Goal: Complete application form: Complete application form

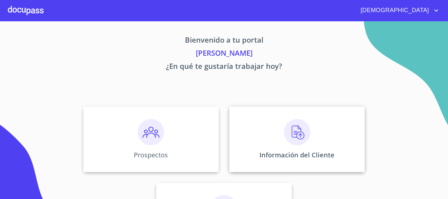
click at [287, 129] on img at bounding box center [297, 132] width 26 height 26
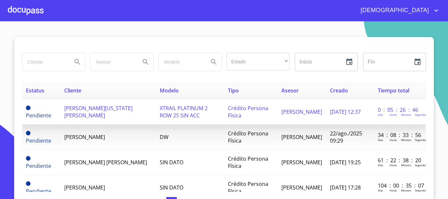
click at [131, 116] on td "[PERSON_NAME][US_STATE] [PERSON_NAME]" at bounding box center [108, 111] width 96 height 25
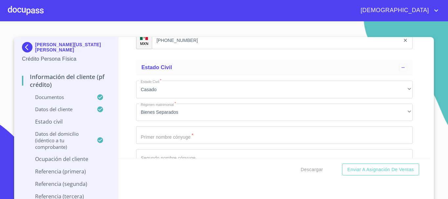
scroll to position [2396, 0]
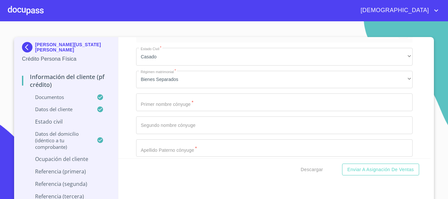
click at [202, 110] on input "Documento de identificación.   *" at bounding box center [274, 103] width 277 height 18
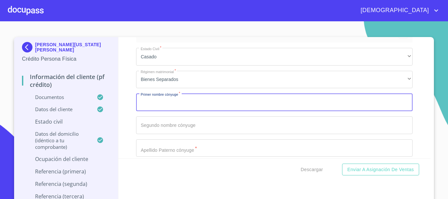
paste input "[PERSON_NAME] [PERSON_NAME] Bern"
type input "[PERSON_NAME] [PERSON_NAME] Bern"
click at [201, 133] on input "Documento de identificación.   *" at bounding box center [274, 126] width 277 height 18
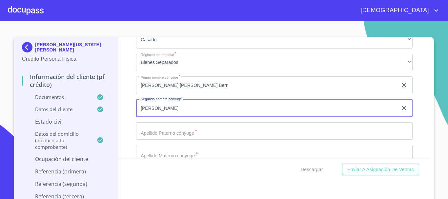
scroll to position [2429, 0]
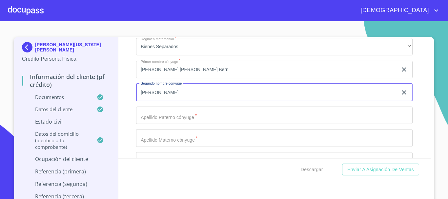
type input "[PERSON_NAME]"
click at [193, 124] on input "Documento de identificación.   *" at bounding box center [274, 116] width 277 height 18
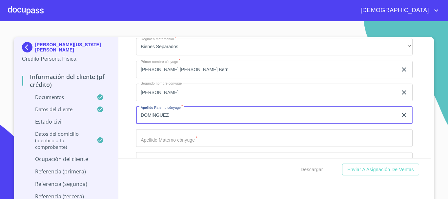
type input "DOMINGUEZ"
click at [189, 147] on input "Documento de identificación.   *" at bounding box center [274, 138] width 277 height 18
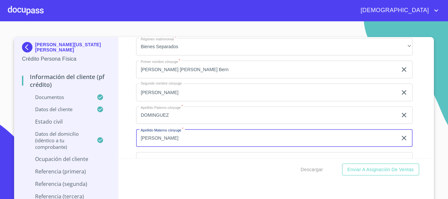
type input "[PERSON_NAME]"
click at [209, 75] on input "[PERSON_NAME] [PERSON_NAME] Bern" at bounding box center [267, 70] width 262 height 18
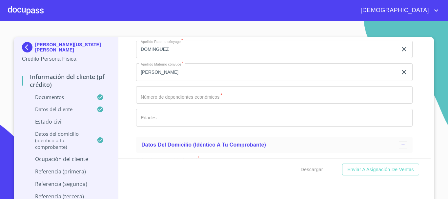
scroll to position [2495, 0]
type input "[PERSON_NAME]"
click at [204, 102] on input "Documento de identificación.   *" at bounding box center [274, 96] width 277 height 18
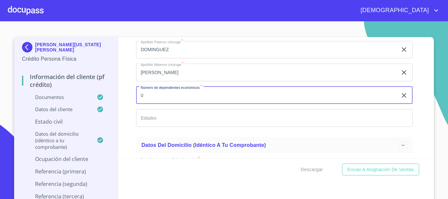
type input "0"
click at [206, 127] on input "Documento de identificación.   *" at bounding box center [274, 118] width 277 height 18
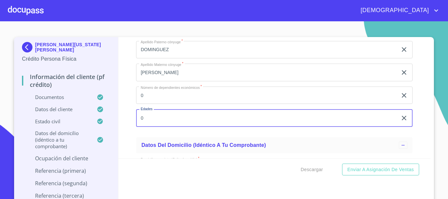
type input "0"
click at [417, 135] on div "Información del cliente (PF crédito) Documentos Documento de identificación.   …" at bounding box center [275, 97] width 313 height 121
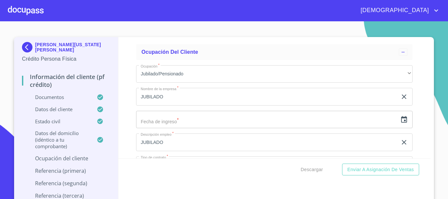
scroll to position [2922, 0]
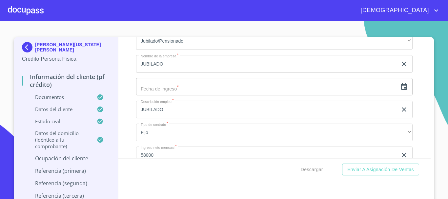
click at [401, 90] on icon "button" at bounding box center [404, 86] width 6 height 7
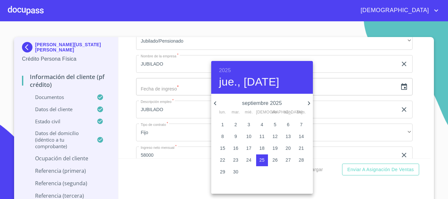
click at [230, 66] on h6 "2025" at bounding box center [225, 70] width 12 height 9
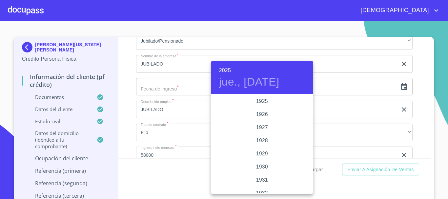
scroll to position [1274, 0]
click at [264, 116] on div "2023" at bounding box center [262, 114] width 102 height 13
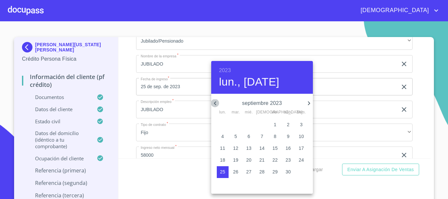
click at [217, 102] on icon "button" at bounding box center [215, 103] width 8 height 8
click at [218, 102] on icon "button" at bounding box center [215, 103] width 8 height 8
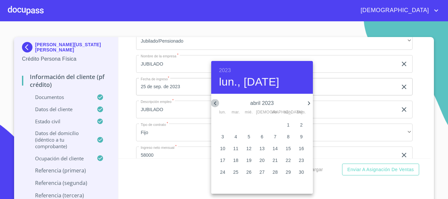
click at [218, 102] on icon "button" at bounding box center [215, 103] width 8 height 8
click at [224, 137] on p "2" at bounding box center [223, 136] width 3 height 7
type input "2 de ene. de 2023"
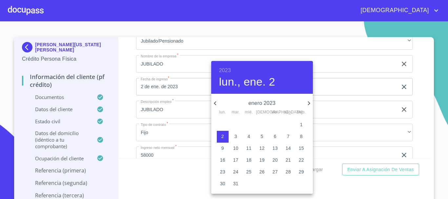
click at [129, 97] on div at bounding box center [224, 99] width 448 height 199
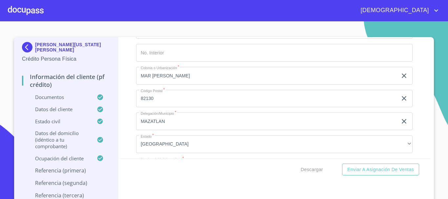
scroll to position [3151, 0]
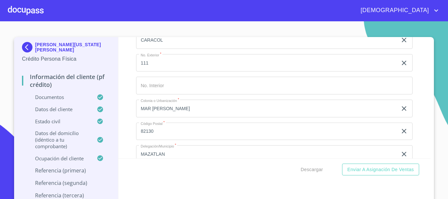
click at [209, 91] on input "Documento de identificación.   *" at bounding box center [274, 86] width 277 height 18
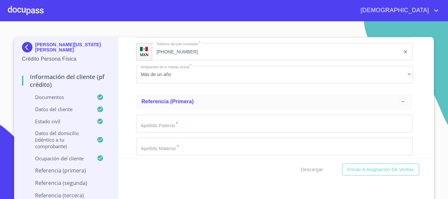
scroll to position [3381, 0]
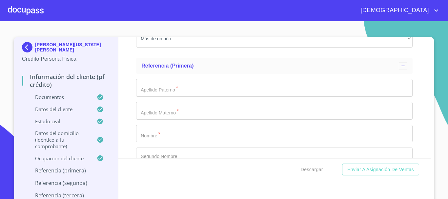
click at [164, 97] on input "Documento de identificación.   *" at bounding box center [274, 88] width 277 height 18
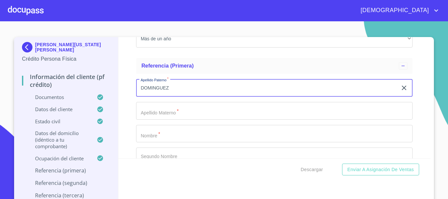
type input "DOMINGUEZ"
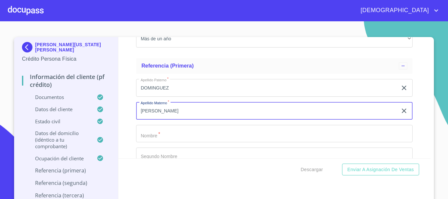
type input "[PERSON_NAME]"
click at [168, 140] on input "Documento de identificación.   *" at bounding box center [274, 134] width 277 height 18
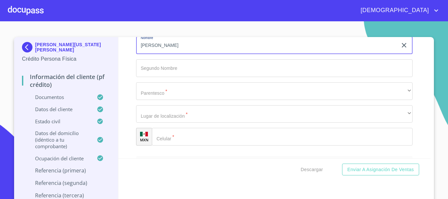
scroll to position [3480, 0]
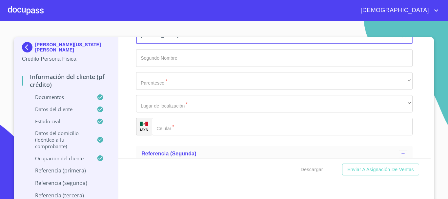
type input "[PERSON_NAME]"
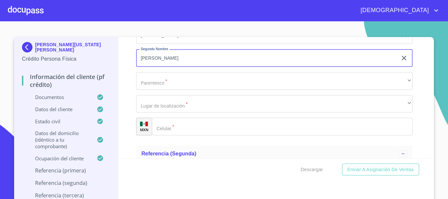
type input "[PERSON_NAME]"
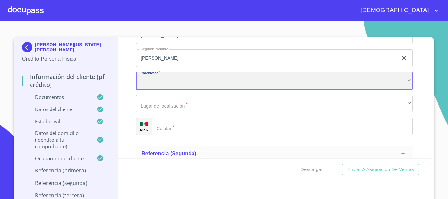
click at [165, 84] on div "​" at bounding box center [274, 81] width 277 height 18
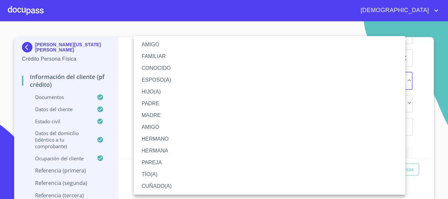
click at [162, 92] on li "HIJO(A)" at bounding box center [270, 92] width 272 height 12
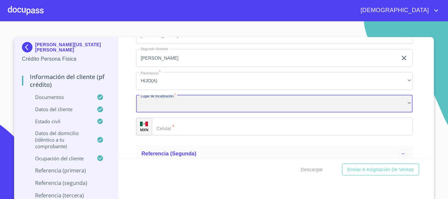
click at [183, 113] on div "​" at bounding box center [274, 104] width 277 height 18
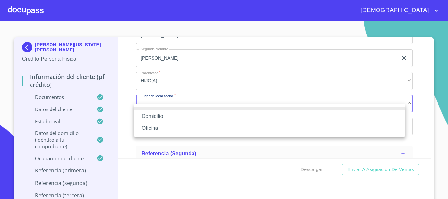
click at [169, 117] on li "Domicilio" at bounding box center [270, 117] width 272 height 12
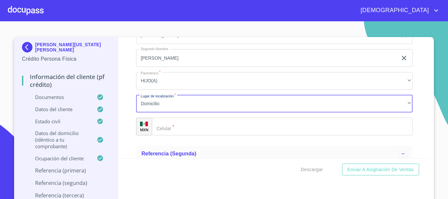
click at [173, 129] on input "Documento de identificación.   *" at bounding box center [282, 127] width 261 height 18
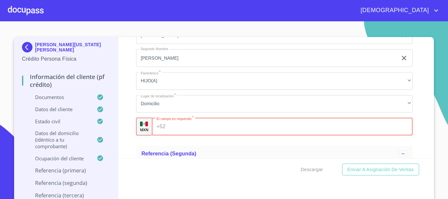
click at [178, 136] on input "Documento de identificación.   *" at bounding box center [290, 127] width 245 height 18
paste input "[PHONE_NUMBER]"
click at [180, 131] on input "[PHONE_NUMBER]" at bounding box center [284, 127] width 232 height 18
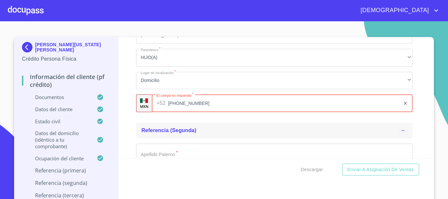
scroll to position [3545, 0]
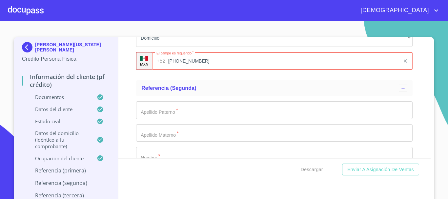
type input "[PHONE_NUMBER]"
click at [195, 110] on input "Documento de identificación.   *" at bounding box center [274, 110] width 277 height 18
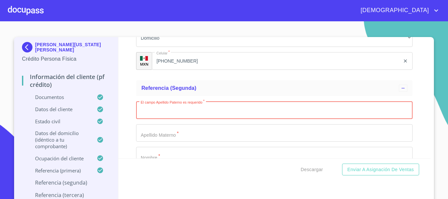
click at [165, 119] on input "Documento de identificación.   *" at bounding box center [274, 110] width 277 height 18
type input "DOMINGUEZ"
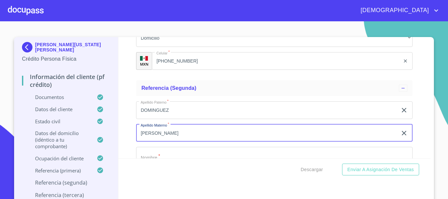
type input "[PERSON_NAME]"
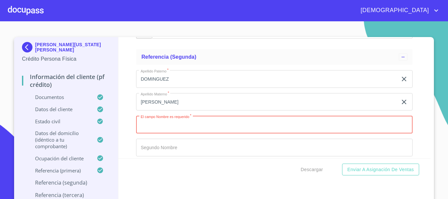
scroll to position [3593, 0]
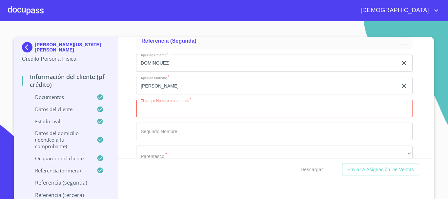
click at [169, 117] on input "Documento de identificación.   *" at bounding box center [274, 109] width 277 height 18
type input "[PERSON_NAME]"
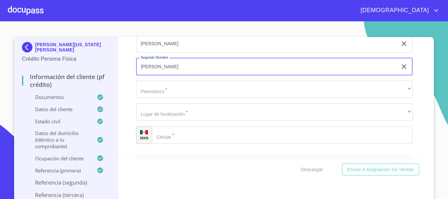
scroll to position [3658, 0]
type input "[PERSON_NAME]"
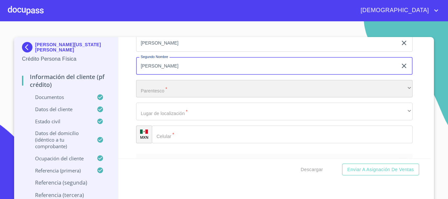
click at [186, 98] on div "​" at bounding box center [274, 89] width 277 height 18
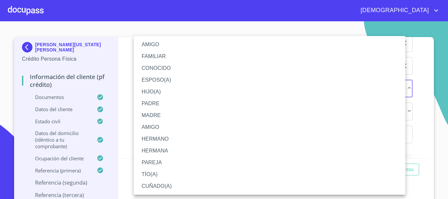
click at [175, 88] on li "HIJO(A)" at bounding box center [270, 92] width 272 height 12
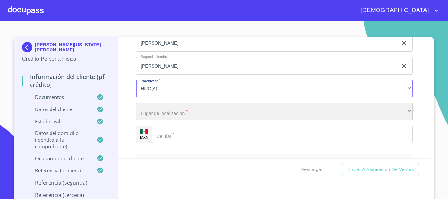
click at [169, 116] on div "​" at bounding box center [274, 112] width 277 height 18
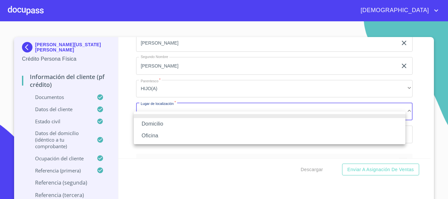
click at [159, 125] on li "Domicilio" at bounding box center [270, 124] width 272 height 12
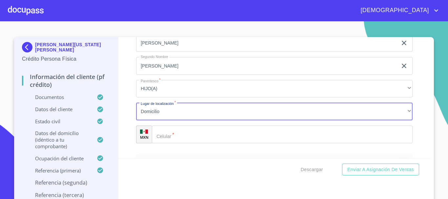
click at [164, 143] on div "​" at bounding box center [282, 135] width 261 height 18
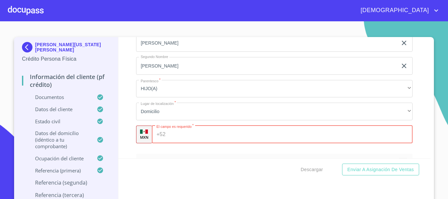
click at [172, 141] on input "Documento de identificación.   *" at bounding box center [290, 135] width 245 height 18
paste input "[PHONE_NUMBER]"
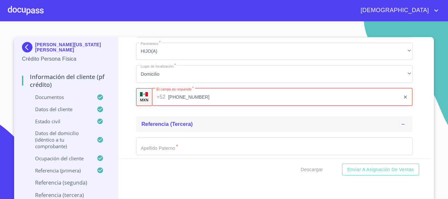
scroll to position [3724, 0]
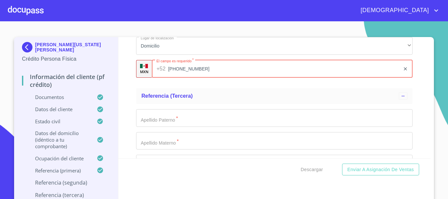
type input "[PHONE_NUMBER]"
click at [180, 125] on input "Documento de identificación.   *" at bounding box center [274, 118] width 277 height 18
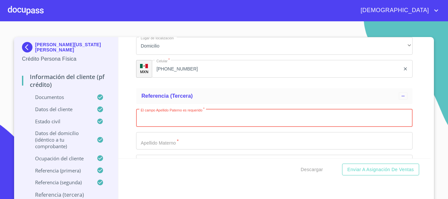
click at [158, 127] on input "Documento de identificación.   *" at bounding box center [274, 118] width 277 height 18
type input "DOMINGUEZ"
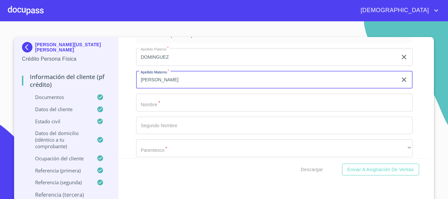
scroll to position [3822, 0]
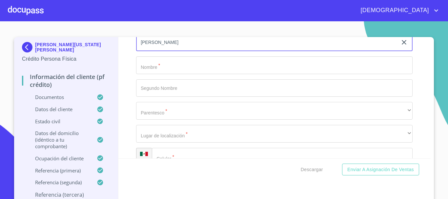
type input "[PERSON_NAME]"
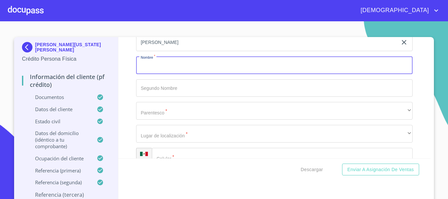
click at [156, 74] on input "Documento de identificación.   *" at bounding box center [274, 65] width 277 height 18
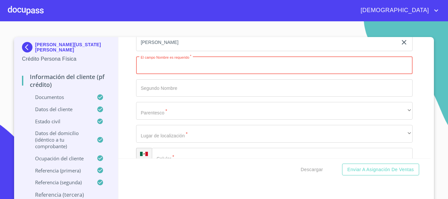
click at [160, 74] on input "Documento de identificación.   *" at bounding box center [274, 65] width 277 height 18
type input "[PERSON_NAME]"
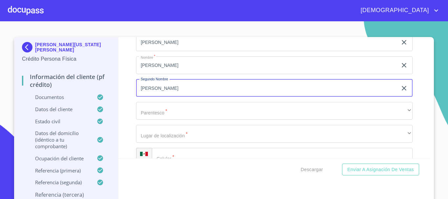
type input "[PERSON_NAME]"
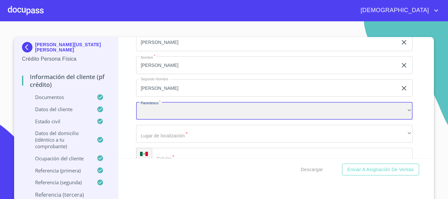
click at [178, 120] on div "​" at bounding box center [274, 111] width 277 height 18
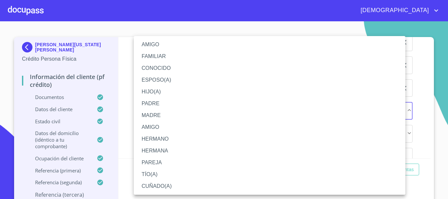
click at [165, 80] on li "ESPOSO(A)" at bounding box center [270, 80] width 272 height 12
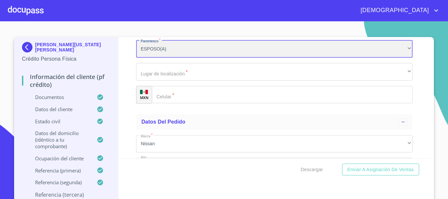
scroll to position [3888, 0]
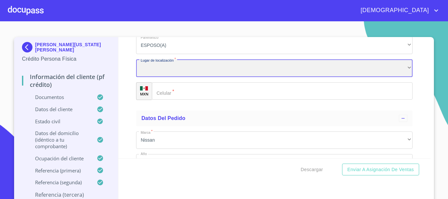
click at [166, 77] on div "​" at bounding box center [274, 68] width 277 height 18
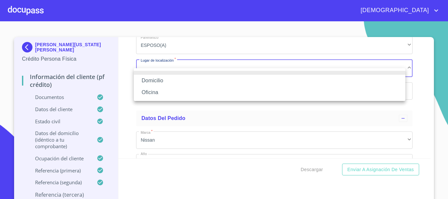
click at [163, 84] on li "Domicilio" at bounding box center [270, 81] width 272 height 12
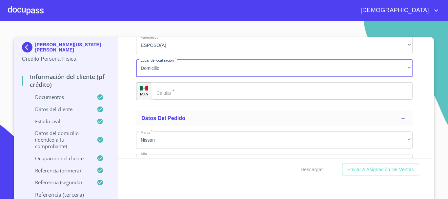
click at [175, 100] on input "Documento de identificación.   *" at bounding box center [282, 91] width 261 height 18
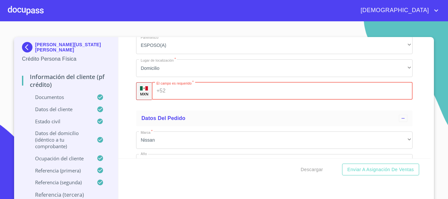
click at [171, 99] on input "Documento de identificación.   *" at bounding box center [290, 91] width 245 height 18
paste input "[PHONE_NUMBER]"
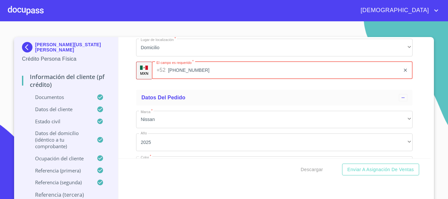
scroll to position [3954, 0]
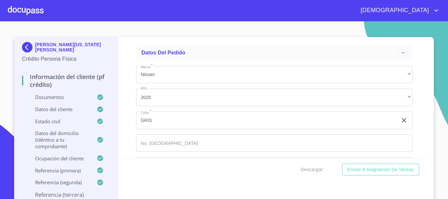
type input "[PHONE_NUMBER]"
click at [189, 147] on input "Documento de identificación.   *" at bounding box center [274, 144] width 277 height 18
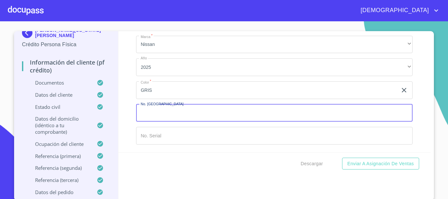
scroll to position [7, 0]
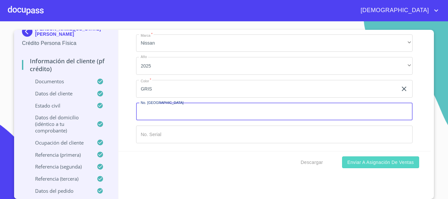
click at [384, 162] on span "Enviar a Asignación de Ventas" at bounding box center [381, 163] width 67 height 8
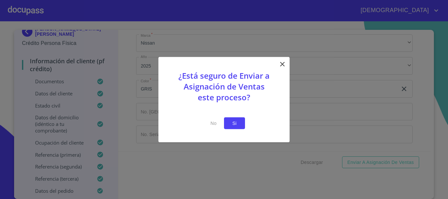
click at [233, 124] on span "Si" at bounding box center [234, 123] width 11 height 8
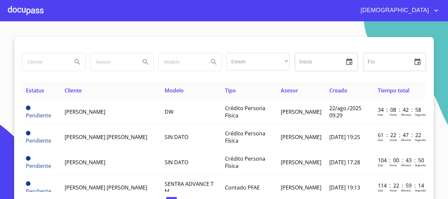
click at [38, 9] on div at bounding box center [26, 10] width 36 height 21
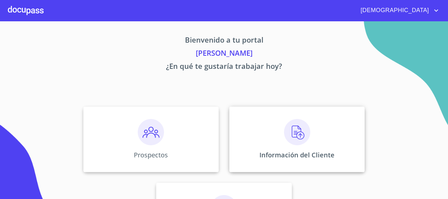
click at [274, 129] on div "Información del Cliente" at bounding box center [297, 140] width 136 height 66
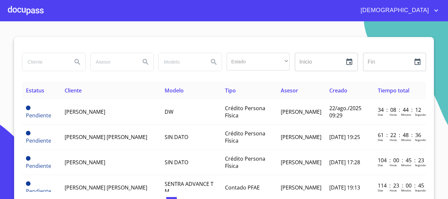
click at [47, 61] on input "search" at bounding box center [44, 62] width 45 height 18
type input "[PERSON_NAME] [US_STATE]"
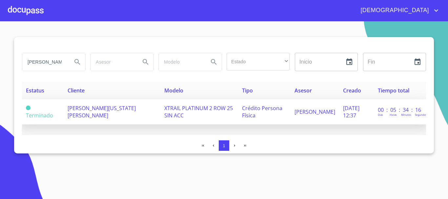
click at [164, 108] on span "XTRAIL PLATINUM 2 ROW 25 SIN ACC" at bounding box center [198, 112] width 69 height 14
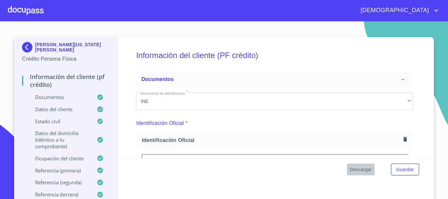
click at [363, 170] on span "Descargar" at bounding box center [361, 170] width 22 height 8
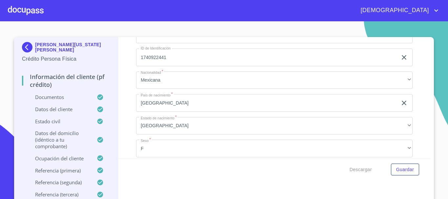
scroll to position [2265, 0]
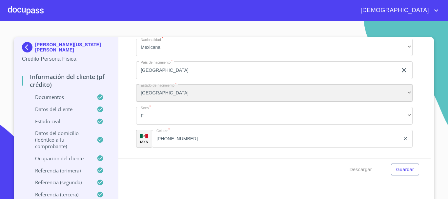
click at [231, 102] on div "[GEOGRAPHIC_DATA]" at bounding box center [274, 93] width 277 height 18
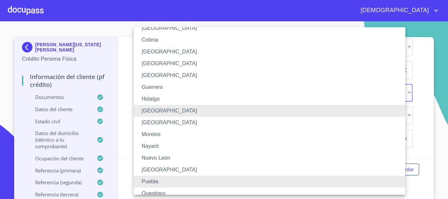
scroll to position [201, 0]
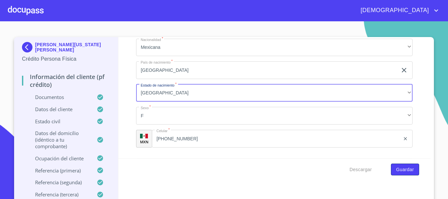
click at [407, 170] on span "Guardar" at bounding box center [406, 170] width 18 height 8
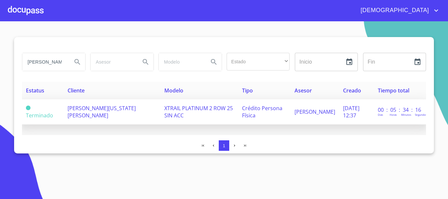
click at [206, 117] on td "XTRAIL PLATINUM 2 ROW 25 SIN ACC" at bounding box center [200, 111] width 78 height 25
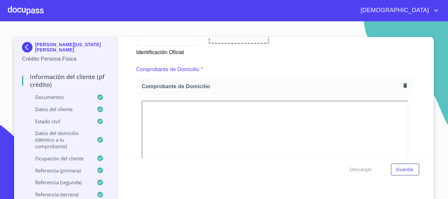
scroll to position [328, 0]
click at [402, 83] on icon "button" at bounding box center [405, 86] width 6 height 6
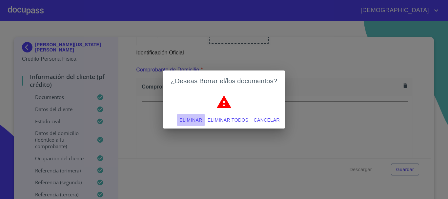
click at [194, 122] on span "Eliminar" at bounding box center [191, 120] width 23 height 8
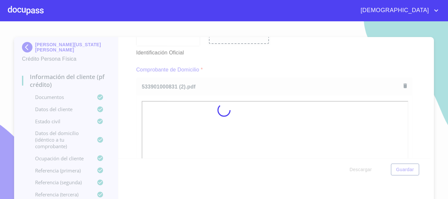
click at [422, 83] on div at bounding box center [224, 110] width 448 height 178
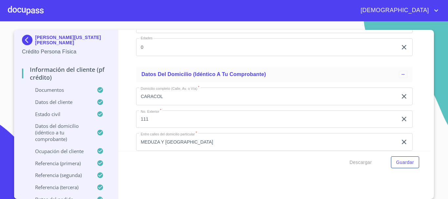
scroll to position [2593, 0]
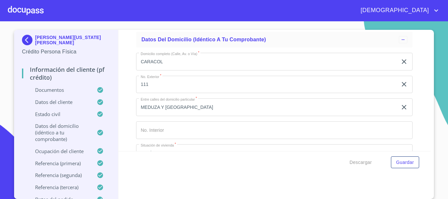
click at [400, 66] on icon "clear input" at bounding box center [404, 62] width 8 height 8
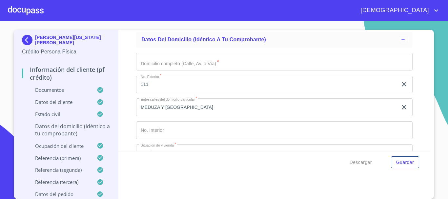
click at [400, 88] on icon "clear input" at bounding box center [404, 84] width 8 height 8
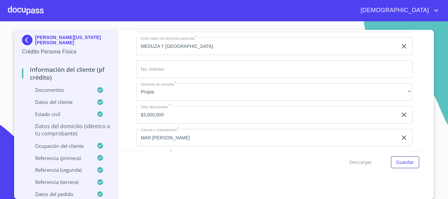
scroll to position [2659, 0]
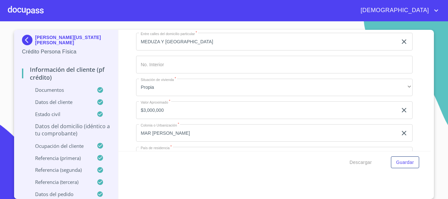
click at [400, 46] on icon "clear input" at bounding box center [404, 42] width 8 height 8
click at [400, 114] on icon "clear input" at bounding box center [404, 110] width 8 height 8
click at [400, 137] on icon "clear input" at bounding box center [404, 133] width 8 height 8
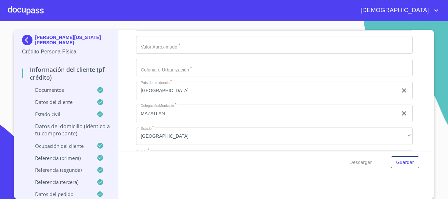
scroll to position [2725, 0]
drag, startPoint x: 399, startPoint y: 98, endPoint x: 400, endPoint y: 102, distance: 3.7
click at [400, 94] on icon "clear input" at bounding box center [404, 90] width 8 height 8
click at [402, 116] on icon "clear input" at bounding box center [404, 113] width 5 height 5
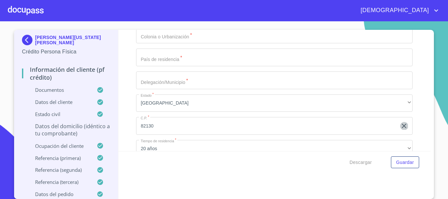
click at [400, 130] on icon "clear input" at bounding box center [404, 126] width 8 height 8
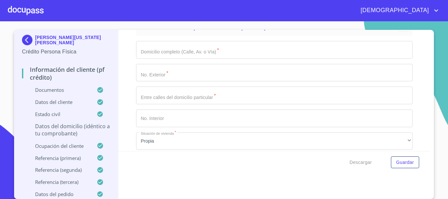
scroll to position [2593, 0]
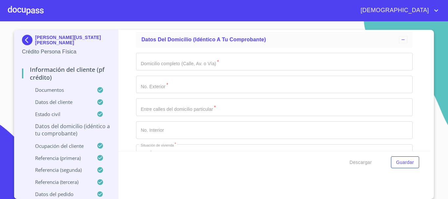
click at [186, 70] on input "Documento de identificación.   *" at bounding box center [274, 62] width 277 height 18
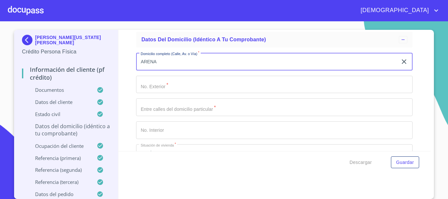
type input "ARENA"
click at [184, 91] on input "Documento de identificación.   *" at bounding box center [274, 85] width 277 height 18
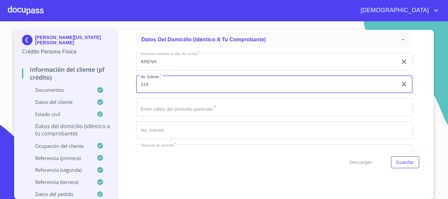
type input "124"
click at [181, 110] on input "Documento de identificación.   *" at bounding box center [274, 107] width 277 height 18
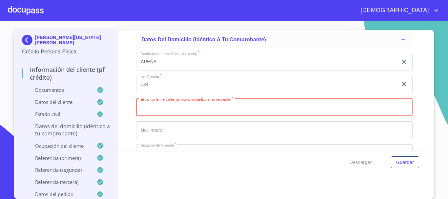
click at [203, 116] on input "Documento de identificación.   *" at bounding box center [274, 107] width 277 height 18
paste input "MAR [PERSON_NAME] Y CANAL"
type input "MAR [PERSON_NAME] Y CANAL"
click at [192, 138] on input "Documento de identificación.   *" at bounding box center [274, 130] width 277 height 18
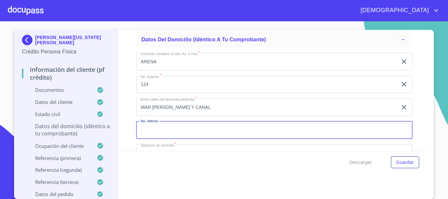
scroll to position [2659, 0]
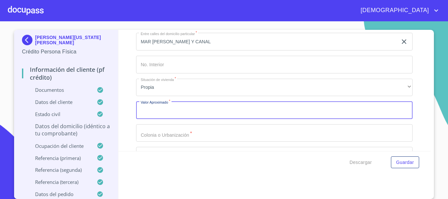
click at [181, 118] on input "Documento de identificación.   *" at bounding box center [274, 110] width 277 height 18
click at [170, 119] on input "Documento de identificación.   *" at bounding box center [274, 110] width 277 height 18
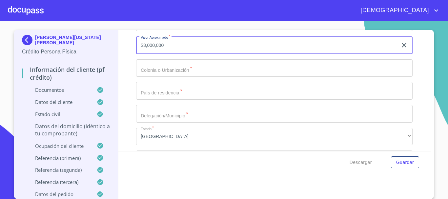
scroll to position [2725, 0]
type input "$3,000,000"
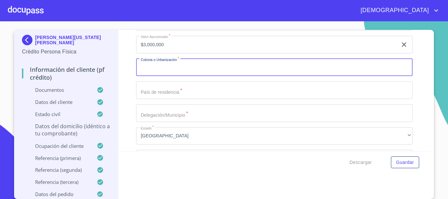
click at [181, 74] on input "Documento de identificación.   *" at bounding box center [274, 68] width 277 height 18
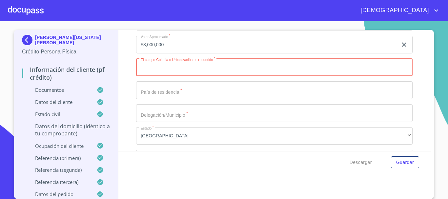
click at [202, 75] on input "Documento de identificación.   *" at bounding box center [274, 68] width 277 height 18
paste input "MAR DE CORTEZC"
type input "MAR [PERSON_NAME]"
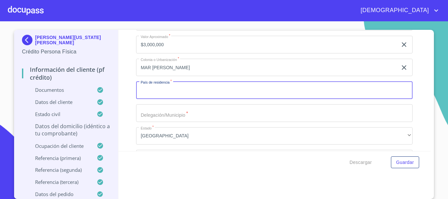
click at [207, 99] on input "Documento de identificación.   *" at bounding box center [274, 90] width 277 height 18
type input "[GEOGRAPHIC_DATA]"
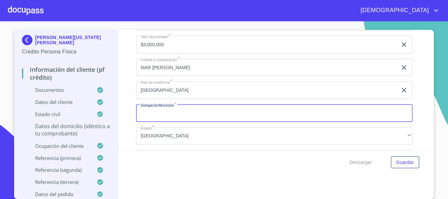
click at [165, 120] on input "Documento de identificación.   *" at bounding box center [274, 113] width 277 height 18
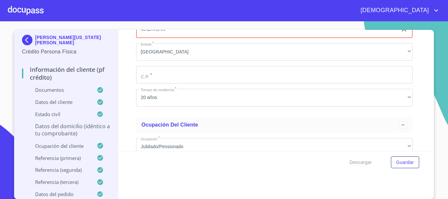
scroll to position [2823, 0]
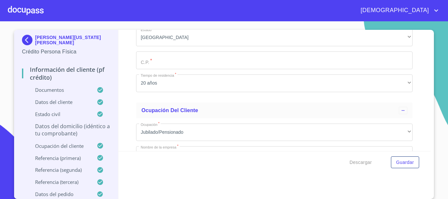
type input "MAZATLAN"
click at [155, 65] on input "Documento de identificación.   *" at bounding box center [274, 61] width 277 height 18
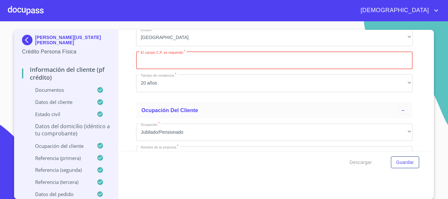
click at [162, 67] on input "Documento de identificación.   *" at bounding box center [274, 61] width 277 height 18
type input "82130"
click at [119, 100] on div "Información del cliente (PF crédito) Documentos Documento de identificación.   …" at bounding box center [275, 90] width 313 height 121
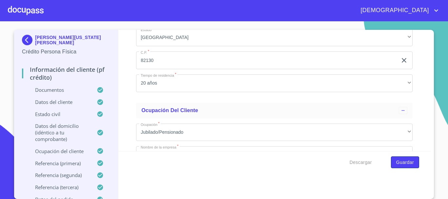
click at [406, 164] on span "Guardar" at bounding box center [406, 163] width 18 height 8
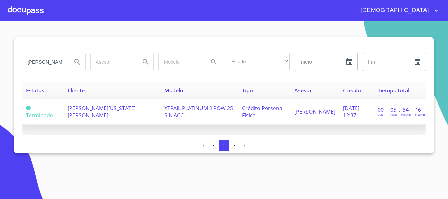
click at [164, 113] on span "XTRAIL PLATINUM 2 ROW 25 SIN ACC" at bounding box center [198, 112] width 69 height 14
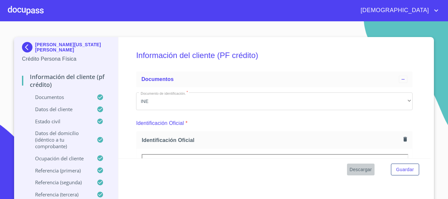
click at [360, 173] on span "Descargar" at bounding box center [361, 170] width 22 height 8
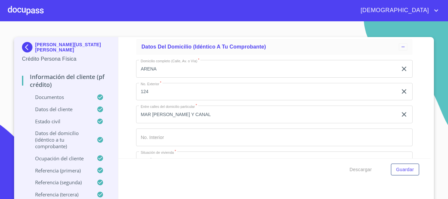
scroll to position [2626, 0]
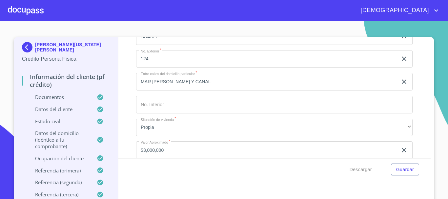
click at [38, 12] on div at bounding box center [26, 10] width 36 height 21
